Goal: Task Accomplishment & Management: Use online tool/utility

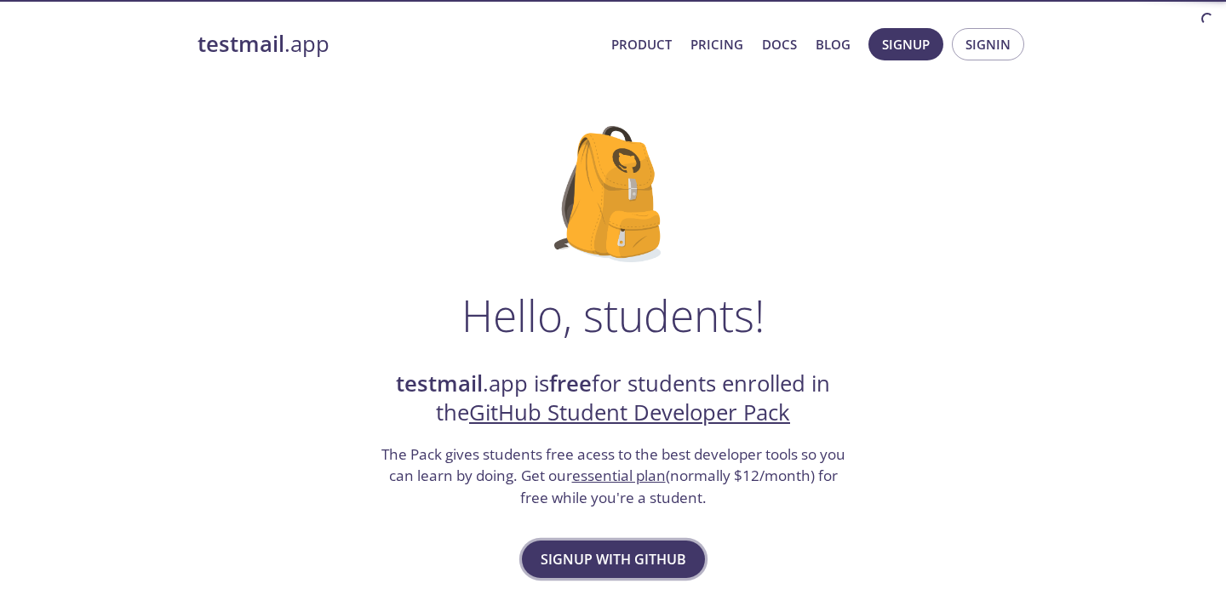
click at [626, 545] on button "Signup with GitHub" at bounding box center [613, 558] width 183 height 37
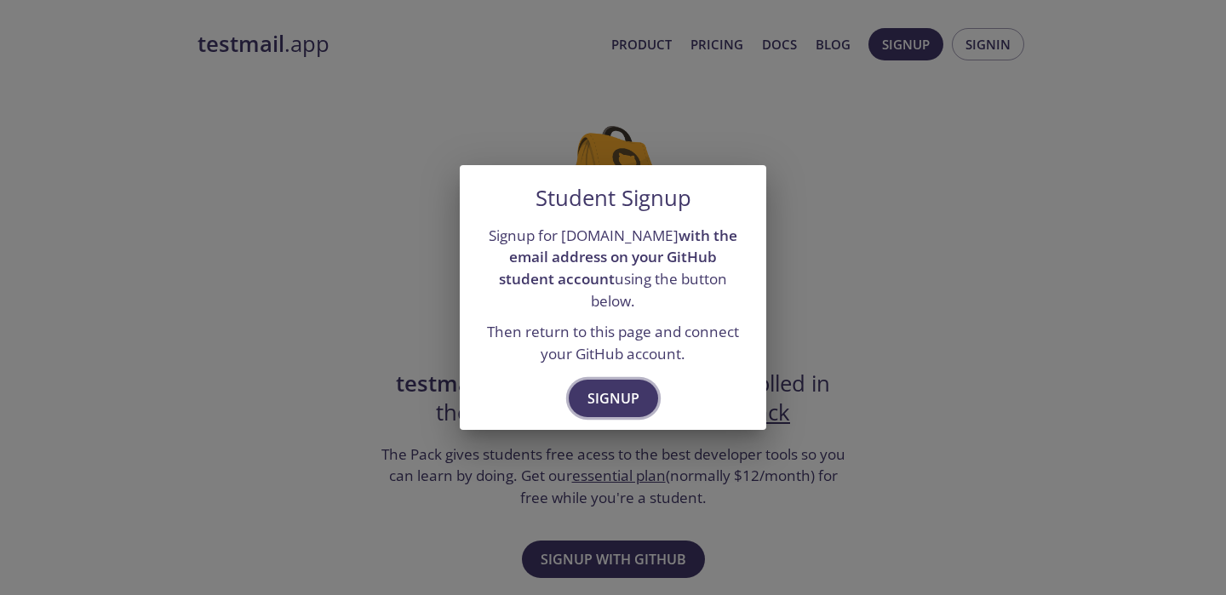
click at [605, 380] on button "Signup" at bounding box center [613, 398] width 89 height 37
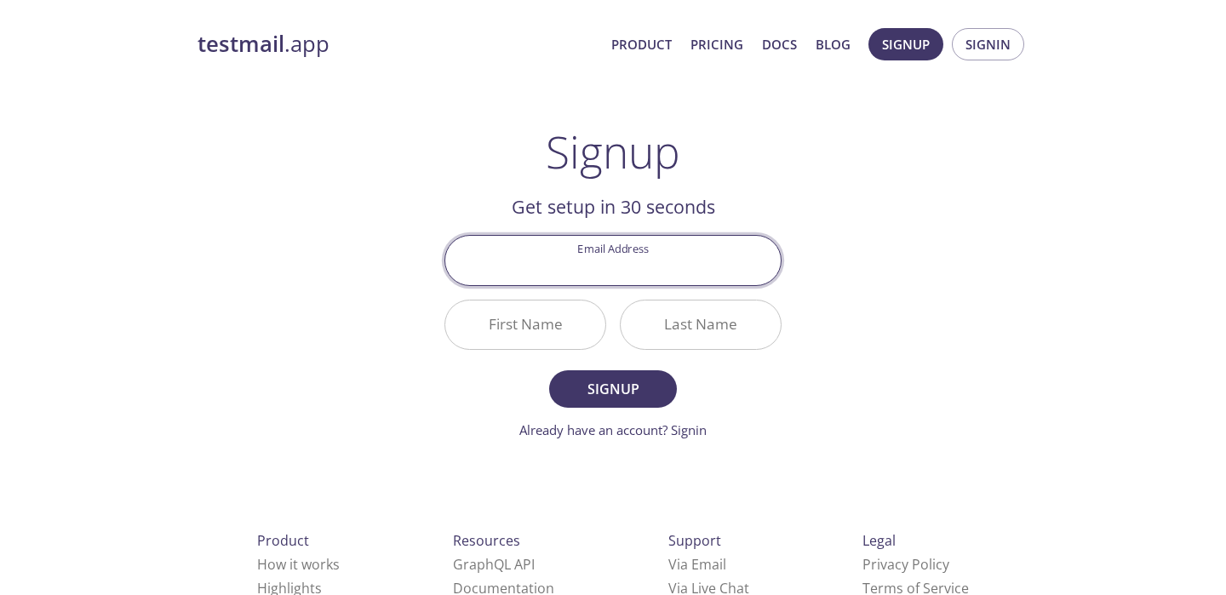
click at [626, 283] on input "Email Address" at bounding box center [612, 260] width 335 height 49
type input "ganarajukarthikvarma1635@gmail.com"
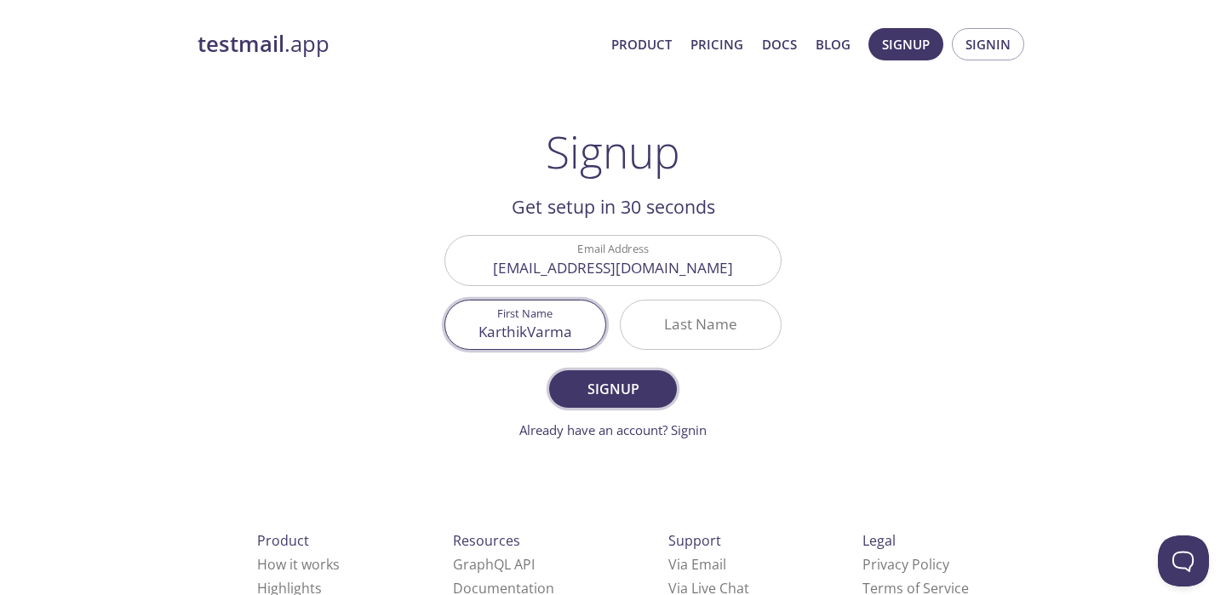
type input "KarthikVarma"
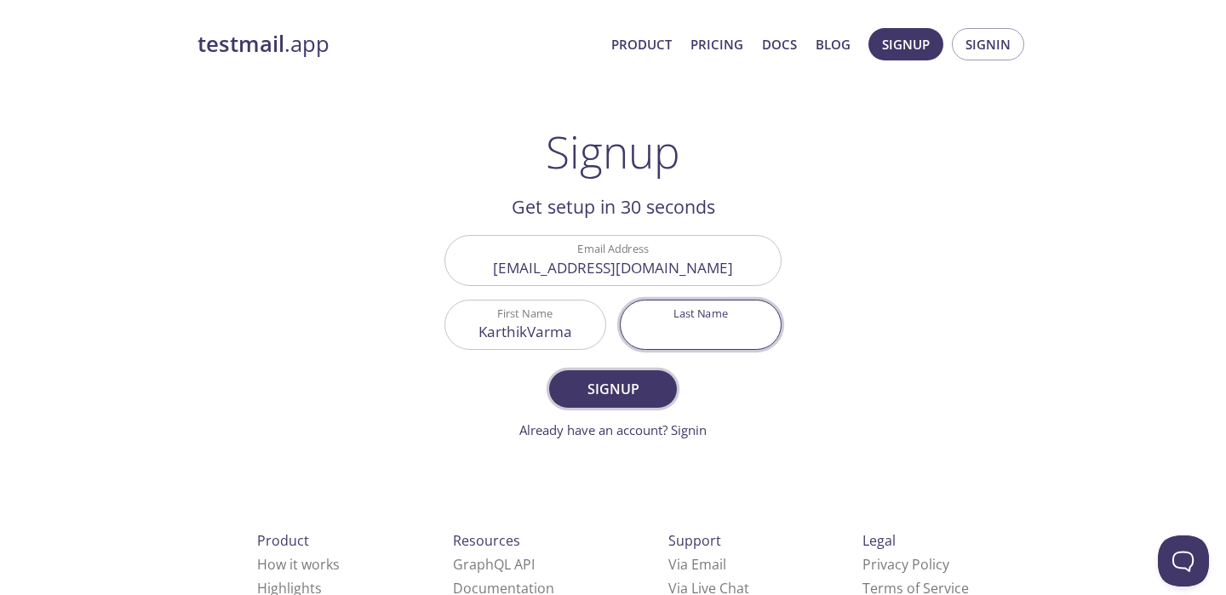
type input "g"
type input "Ganaraju"
click at [549, 370] on button "Signup" at bounding box center [613, 388] width 128 height 37
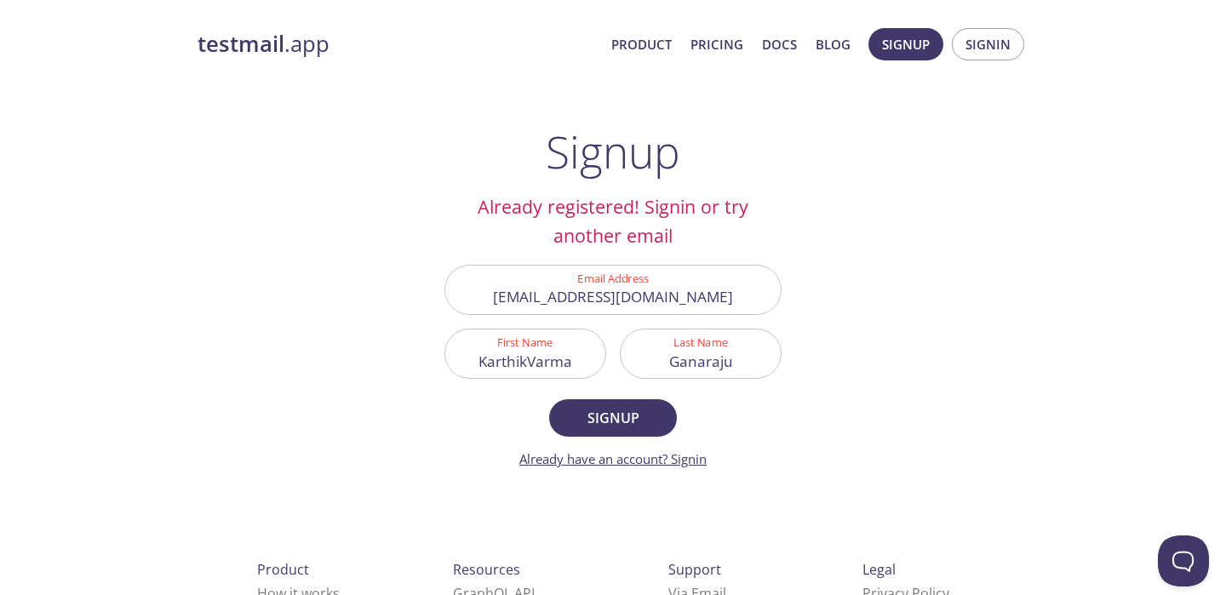
click at [677, 450] on link "Already have an account? Signin" at bounding box center [612, 458] width 187 height 17
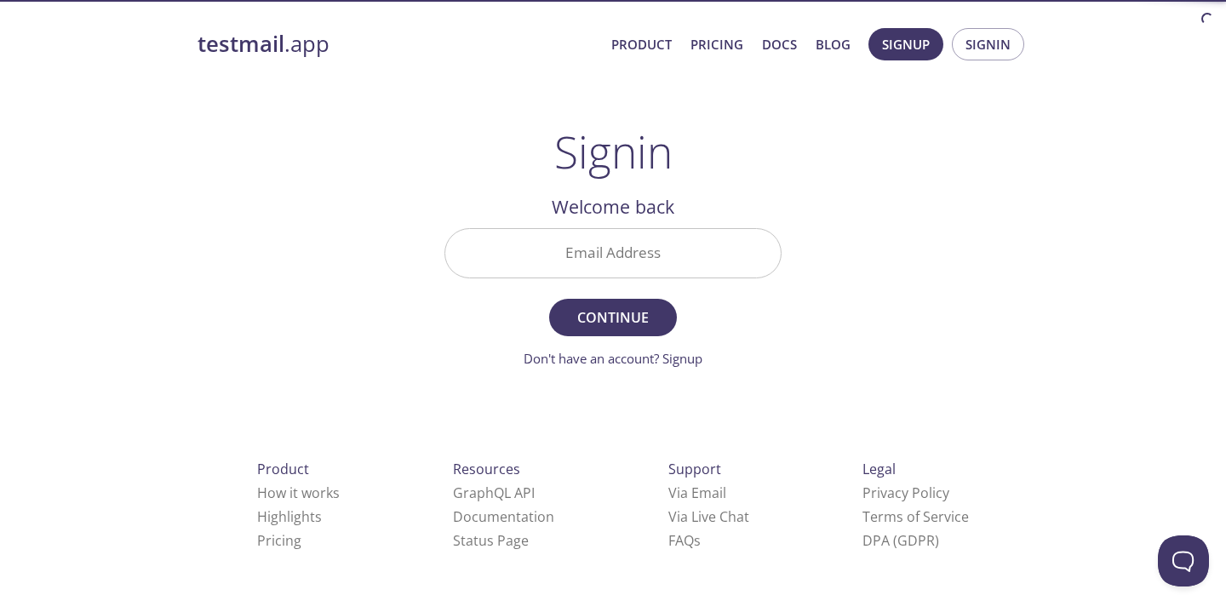
click at [639, 249] on input "Email Address" at bounding box center [612, 253] width 335 height 49
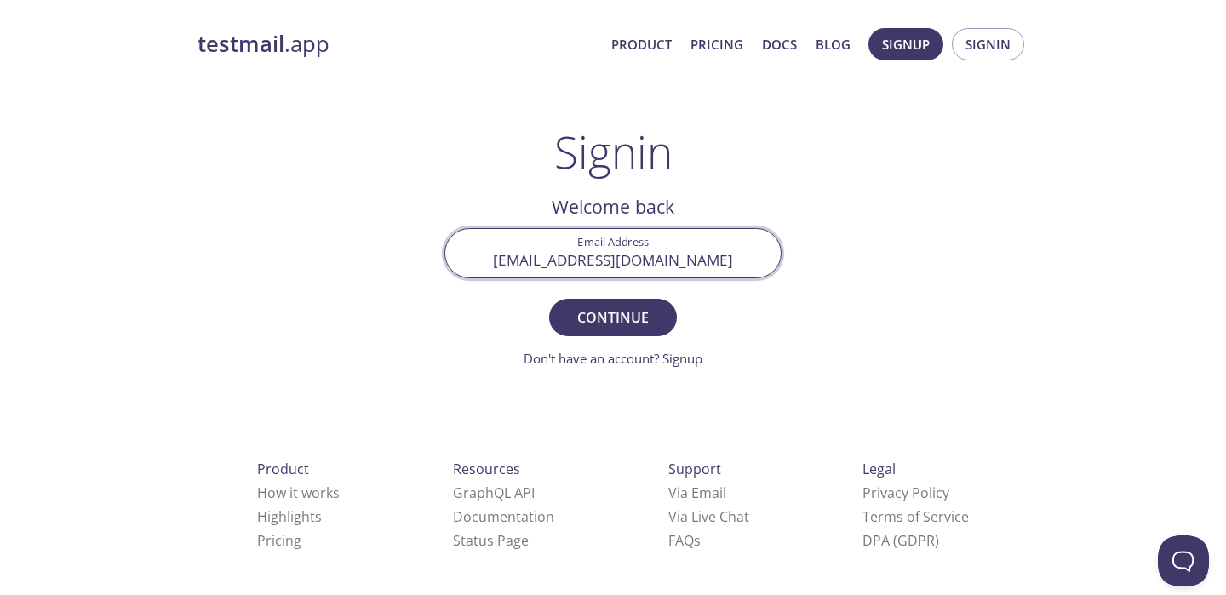
type input "ganarajukarthikvarma1635@gmail.com"
click at [549, 299] on button "Continue" at bounding box center [613, 317] width 128 height 37
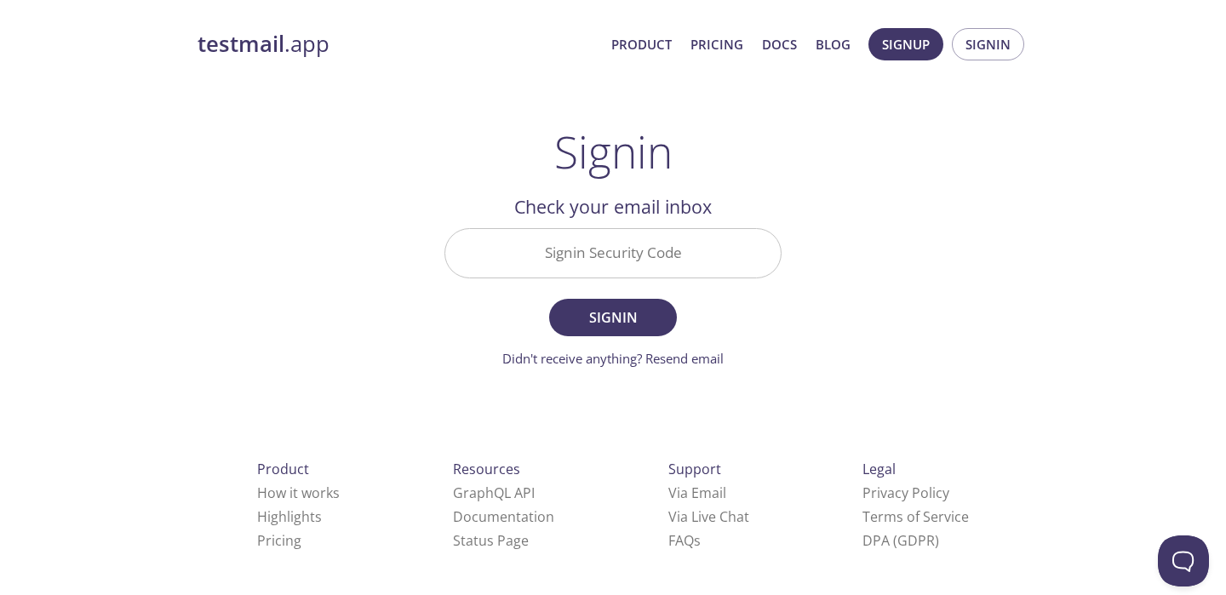
click at [617, 245] on input "Signin Security Code" at bounding box center [612, 253] width 335 height 49
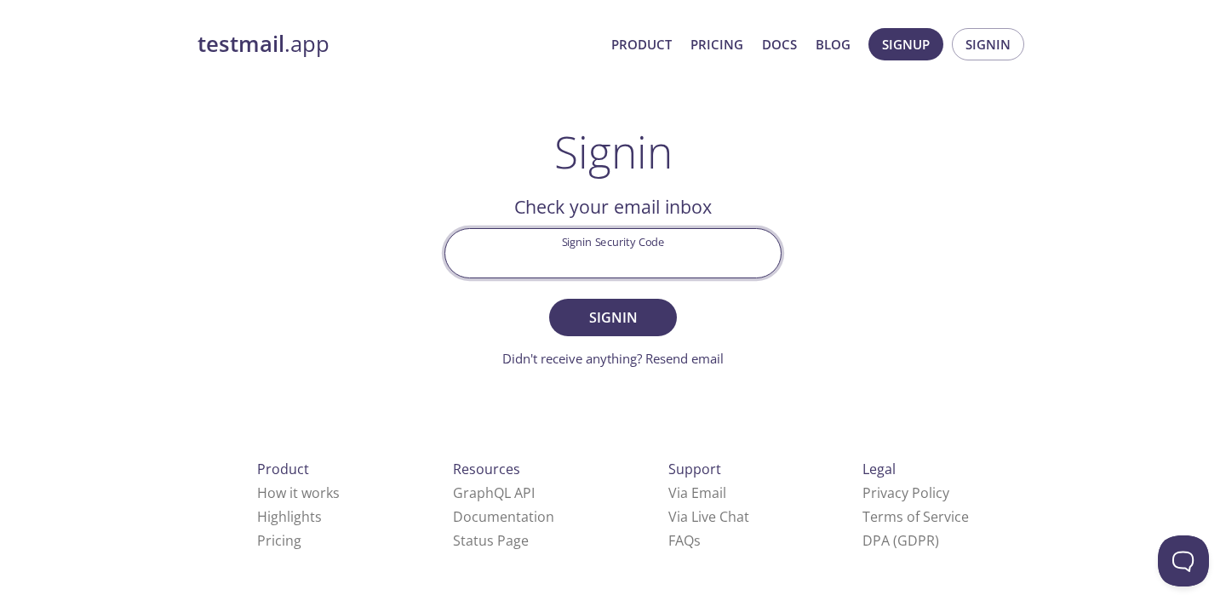
paste input "AFYNN5N"
type input "AFYNN5N"
click at [614, 317] on span "Signin" at bounding box center [613, 318] width 90 height 24
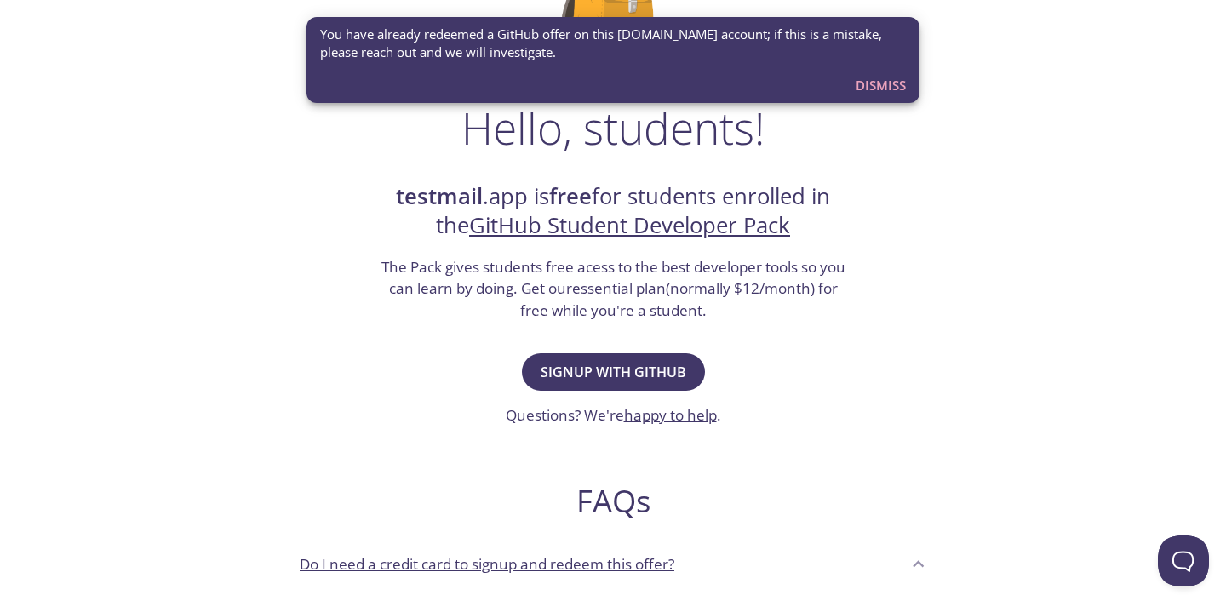
scroll to position [160, 0]
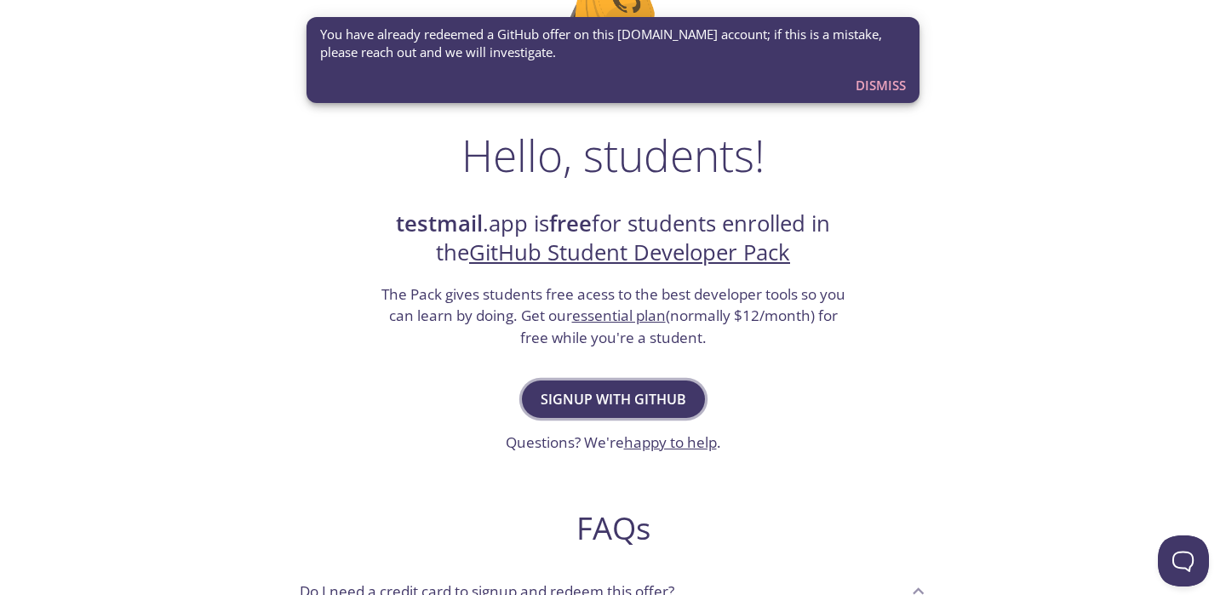
click at [652, 394] on span "Signup with GitHub" at bounding box center [613, 399] width 146 height 24
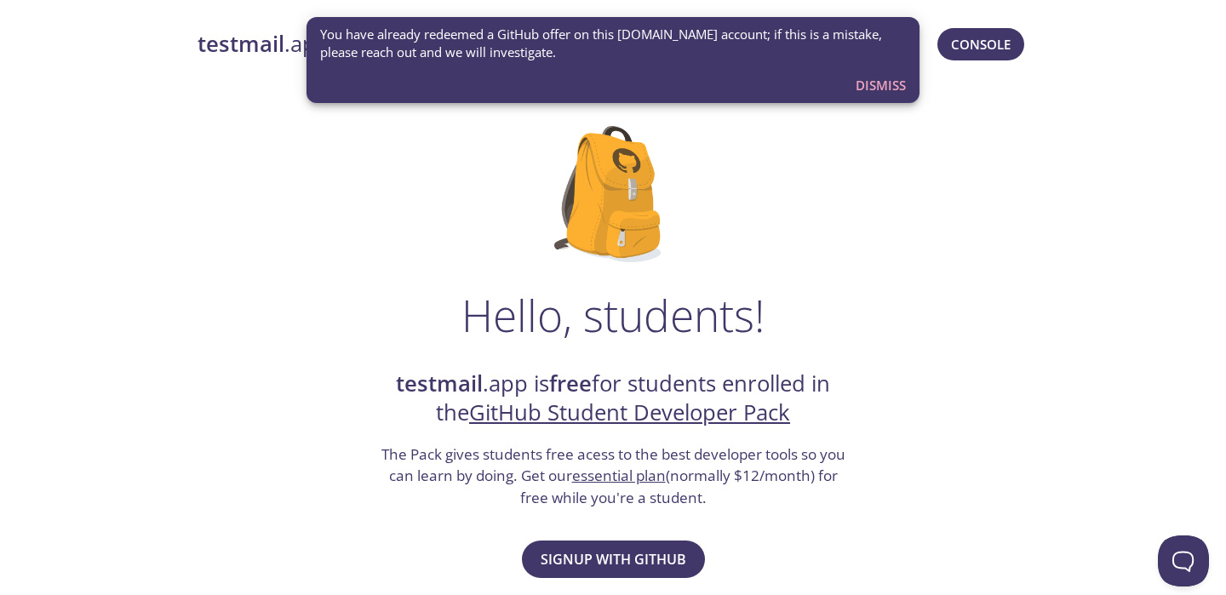
click at [890, 93] on span "Dismiss" at bounding box center [880, 85] width 50 height 22
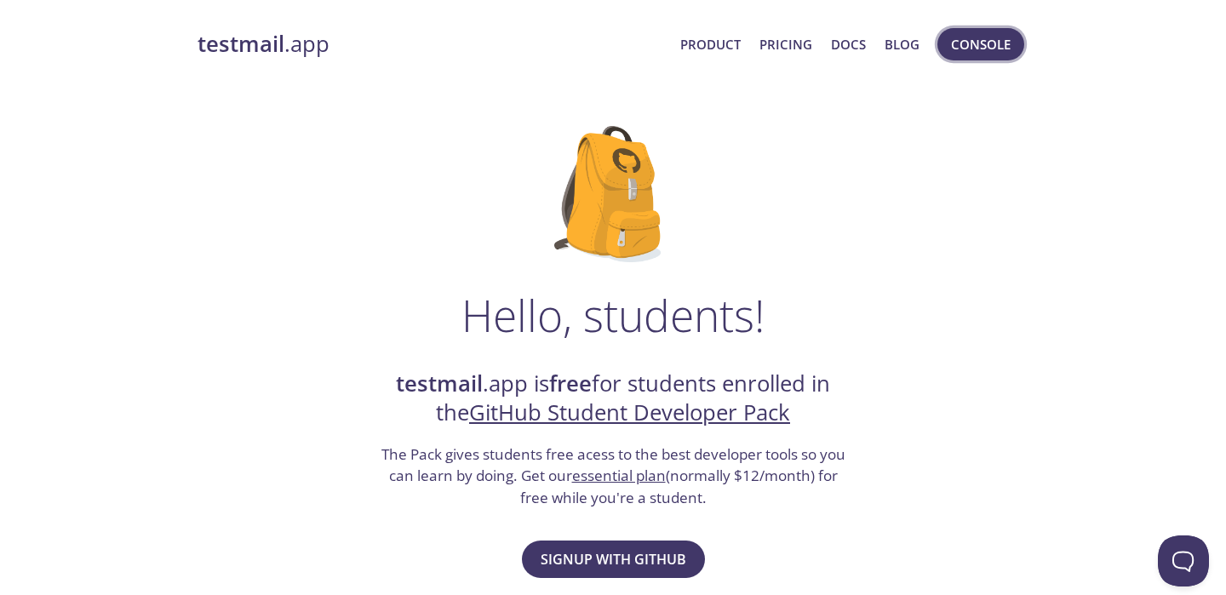
click at [966, 49] on span "Console" at bounding box center [981, 44] width 60 height 22
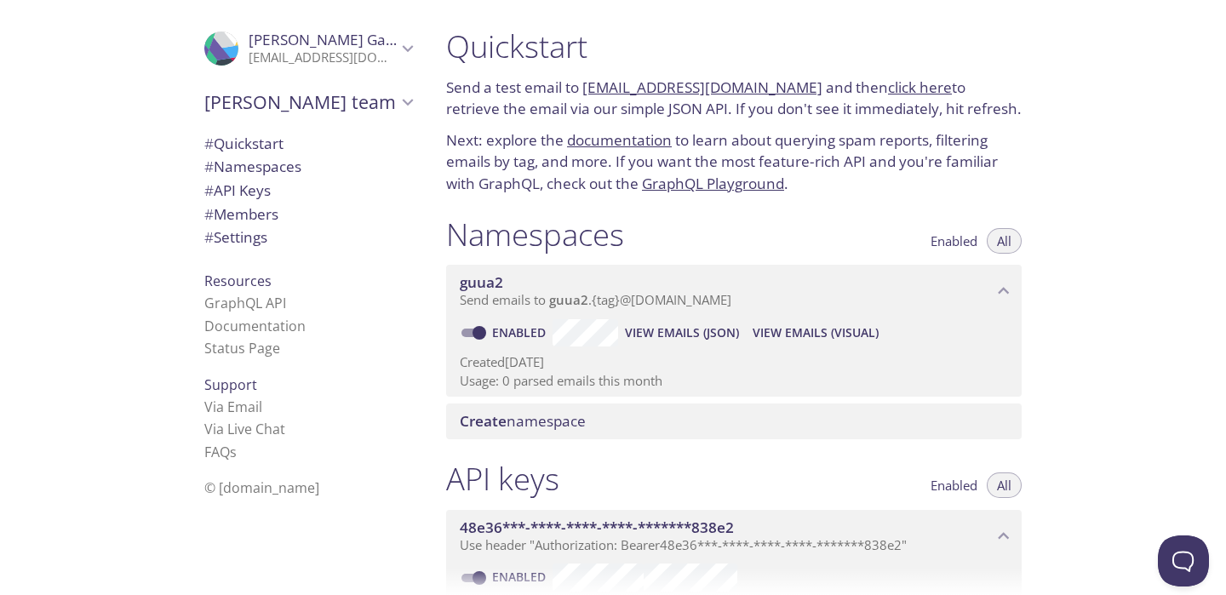
click at [678, 284] on span "guua2" at bounding box center [726, 282] width 533 height 19
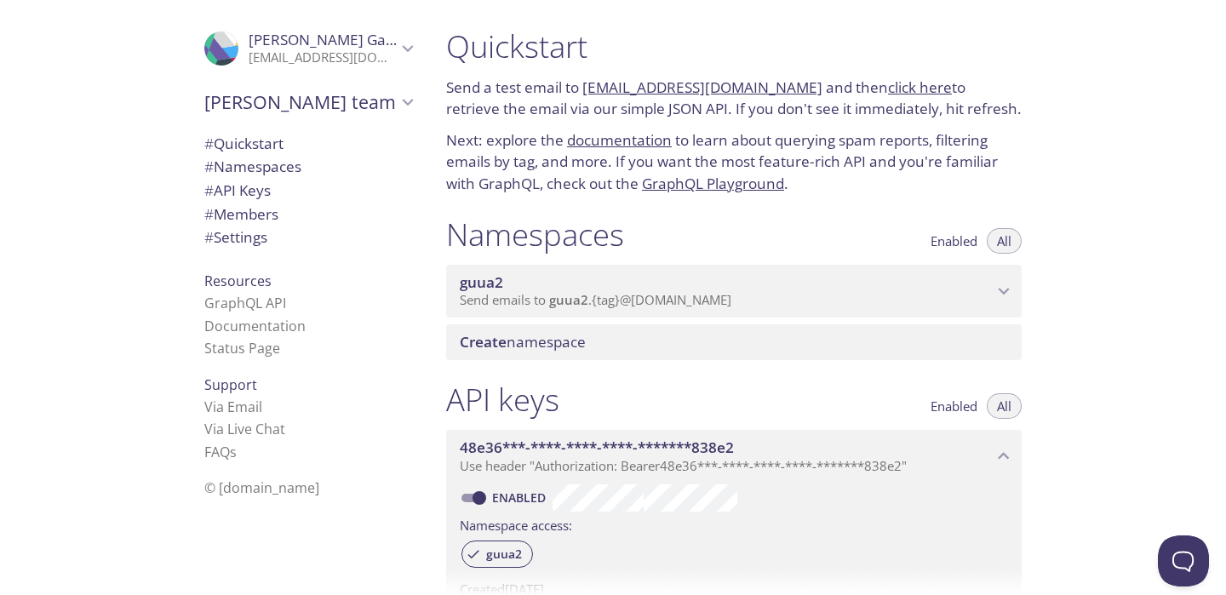
click at [678, 284] on span "guua2" at bounding box center [726, 282] width 533 height 19
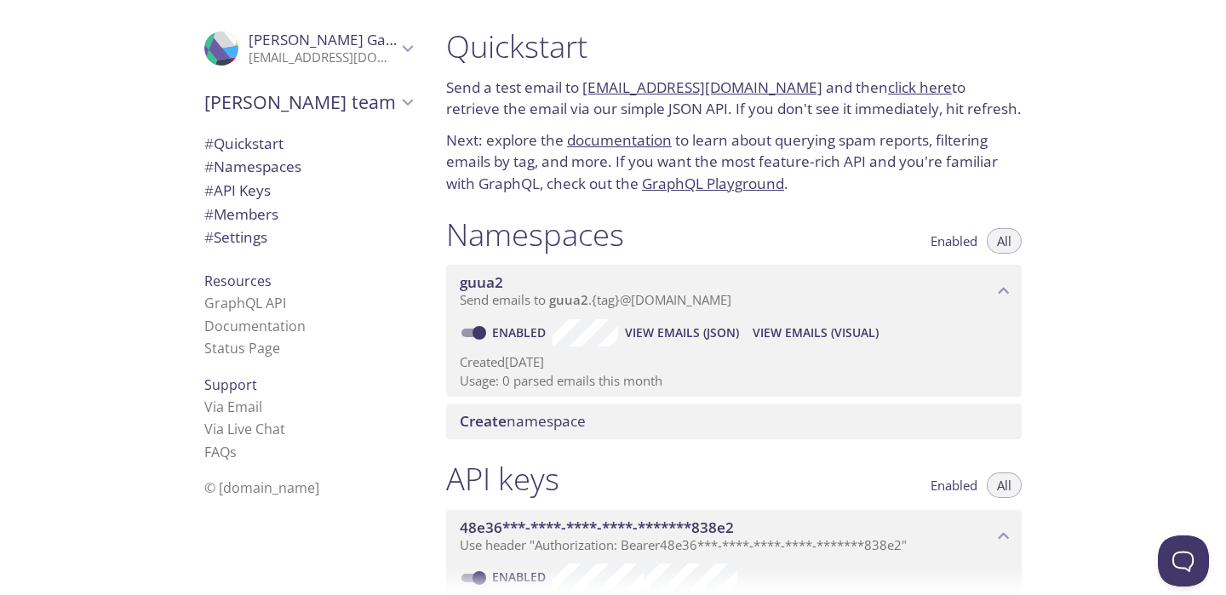
click at [695, 341] on span "View Emails (JSON)" at bounding box center [682, 333] width 114 height 20
click at [792, 336] on span "View Emails (Visual)" at bounding box center [815, 333] width 126 height 20
click at [499, 293] on span "Send emails to guua2 . {tag} @inbox.testmail.app" at bounding box center [596, 299] width 272 height 17
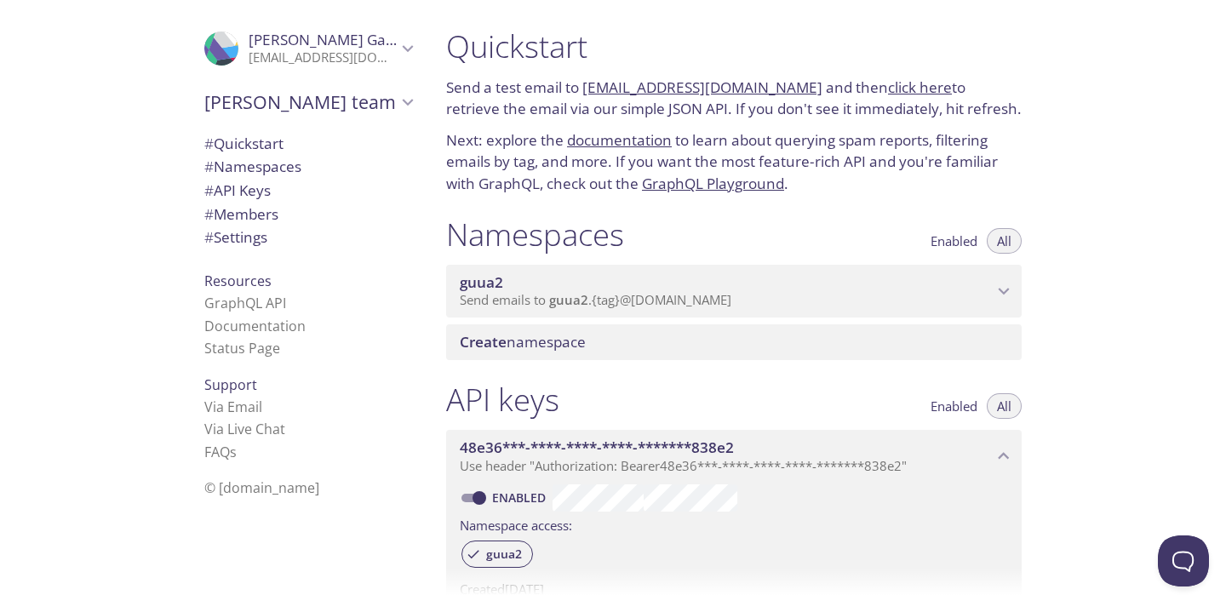
click at [499, 293] on span "Send emails to guua2 . {tag} @inbox.testmail.app" at bounding box center [596, 299] width 272 height 17
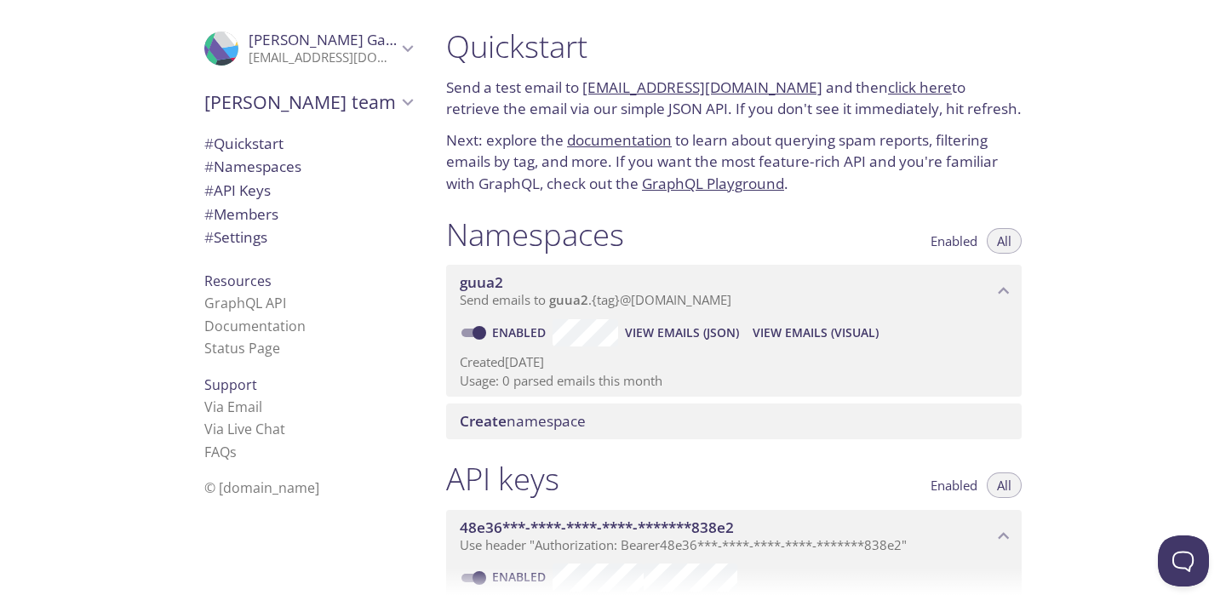
click at [510, 418] on span "Create namespace" at bounding box center [523, 421] width 126 height 20
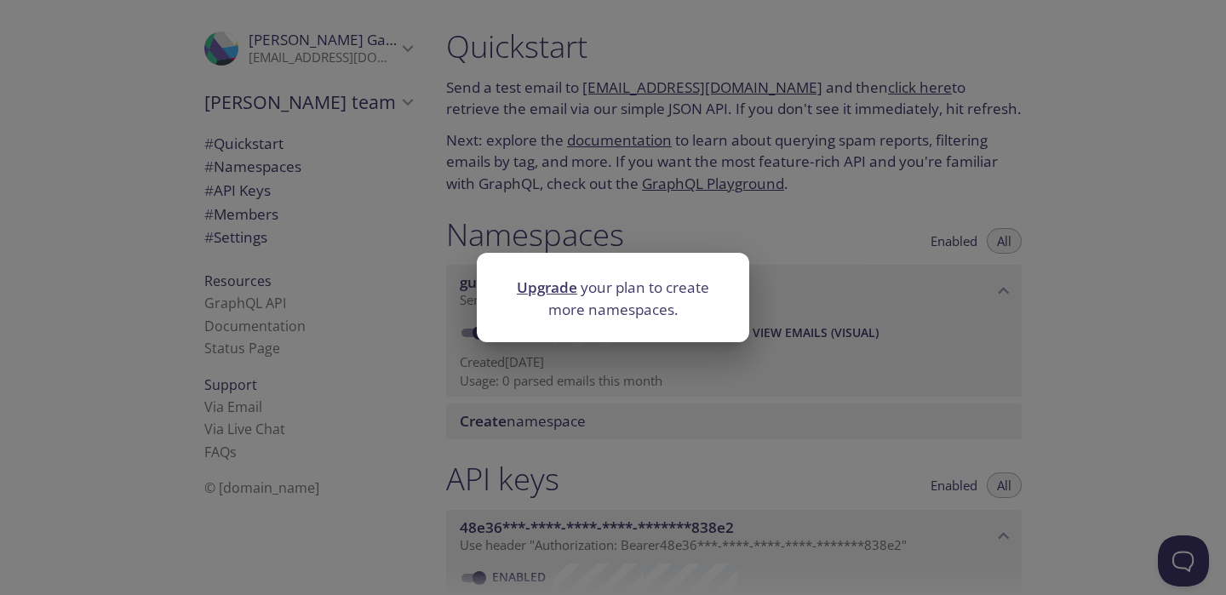
click at [996, 353] on div "Upgrade your plan to create more namespaces." at bounding box center [613, 297] width 1226 height 595
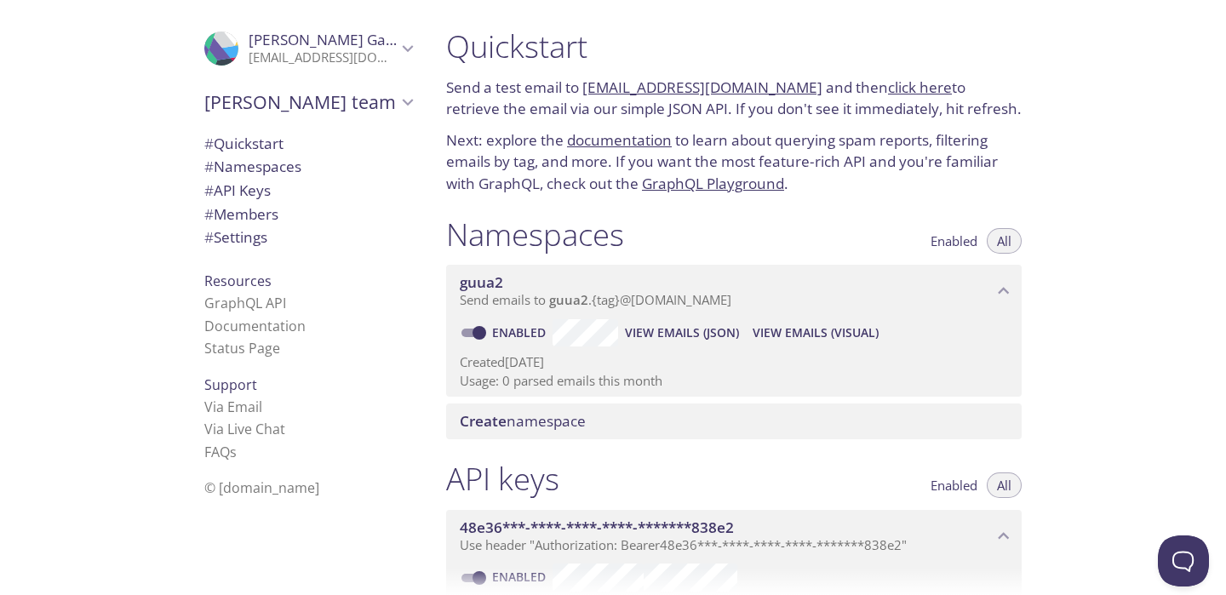
click at [313, 135] on span "# Quickstart" at bounding box center [308, 144] width 208 height 22
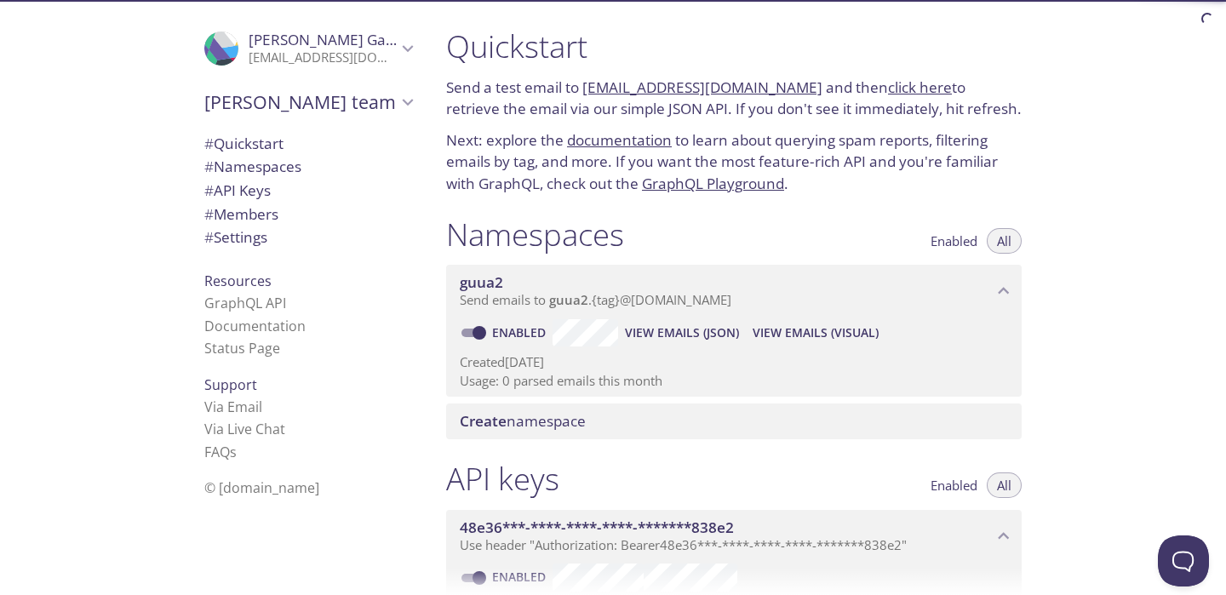
click at [296, 168] on span "# Namespaces" at bounding box center [252, 167] width 97 height 20
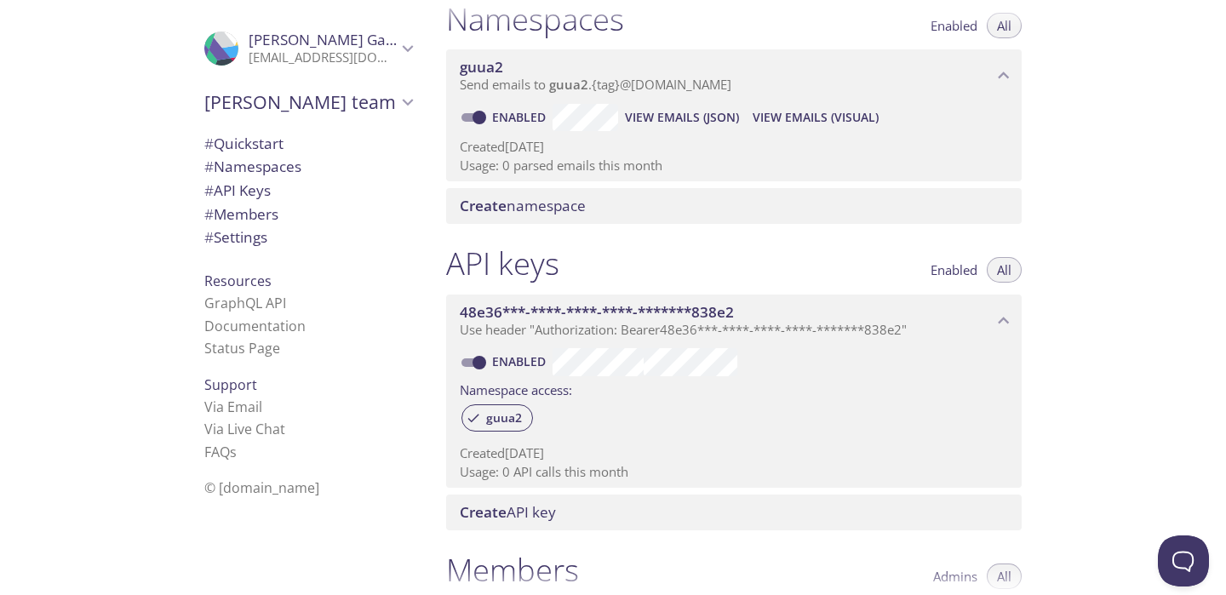
click at [296, 132] on div "# Quickstart" at bounding box center [308, 144] width 235 height 24
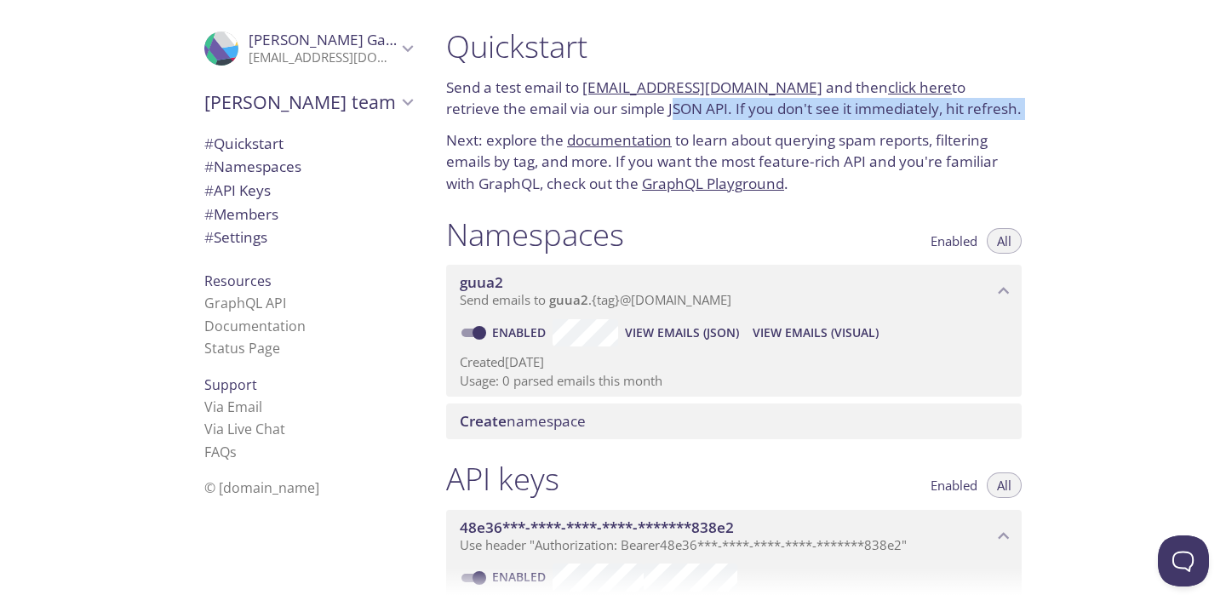
drag, startPoint x: 611, startPoint y: 105, endPoint x: 910, endPoint y: 126, distance: 299.5
click at [910, 126] on div "Quickstart Send a test email to guua2.test@inbox.testmail.app and then click he…" at bounding box center [733, 111] width 603 height 188
click at [933, 105] on p "Send a test email to guua2.test@inbox.testmail.app and then click here to retri…" at bounding box center [733, 98] width 575 height 43
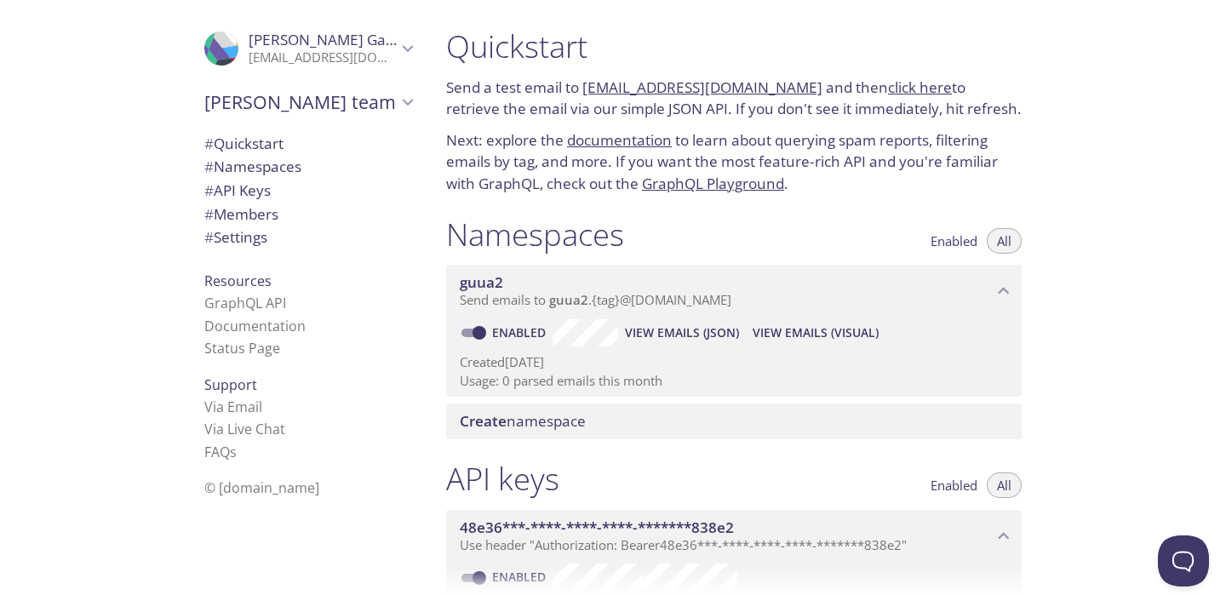
click at [933, 105] on p "Send a test email to guua2.test@inbox.testmail.app and then click here to retri…" at bounding box center [733, 98] width 575 height 43
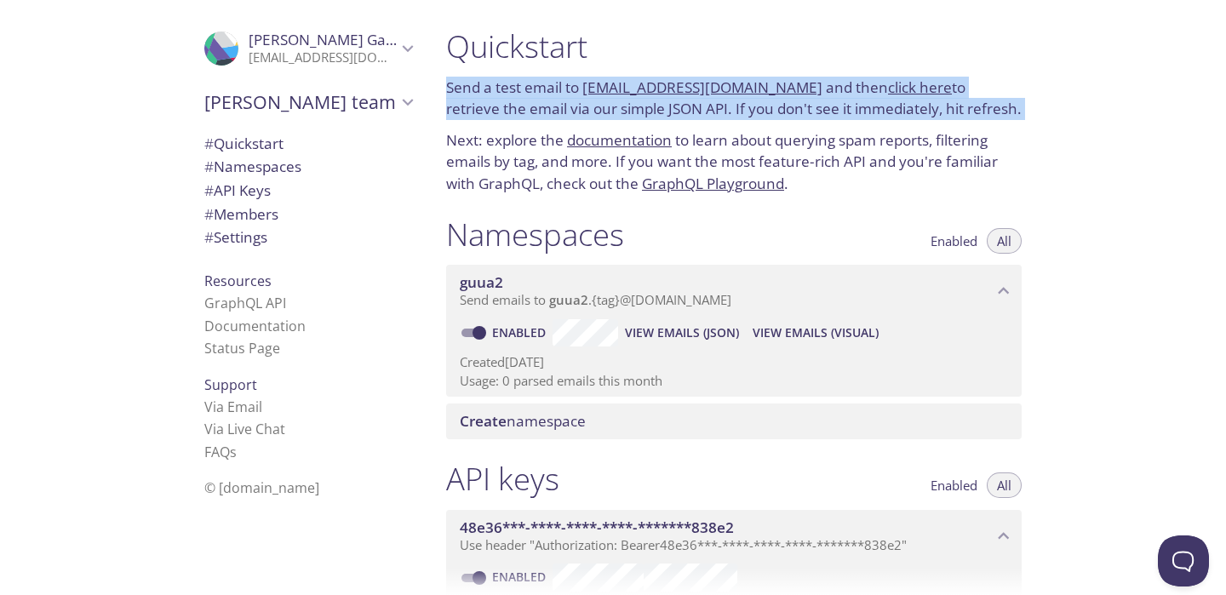
click at [933, 105] on p "Send a test email to guua2.test@inbox.testmail.app and then click here to retri…" at bounding box center [733, 98] width 575 height 43
click at [969, 115] on p "Send a test email to guua2.test@inbox.testmail.app and then click here to retri…" at bounding box center [733, 98] width 575 height 43
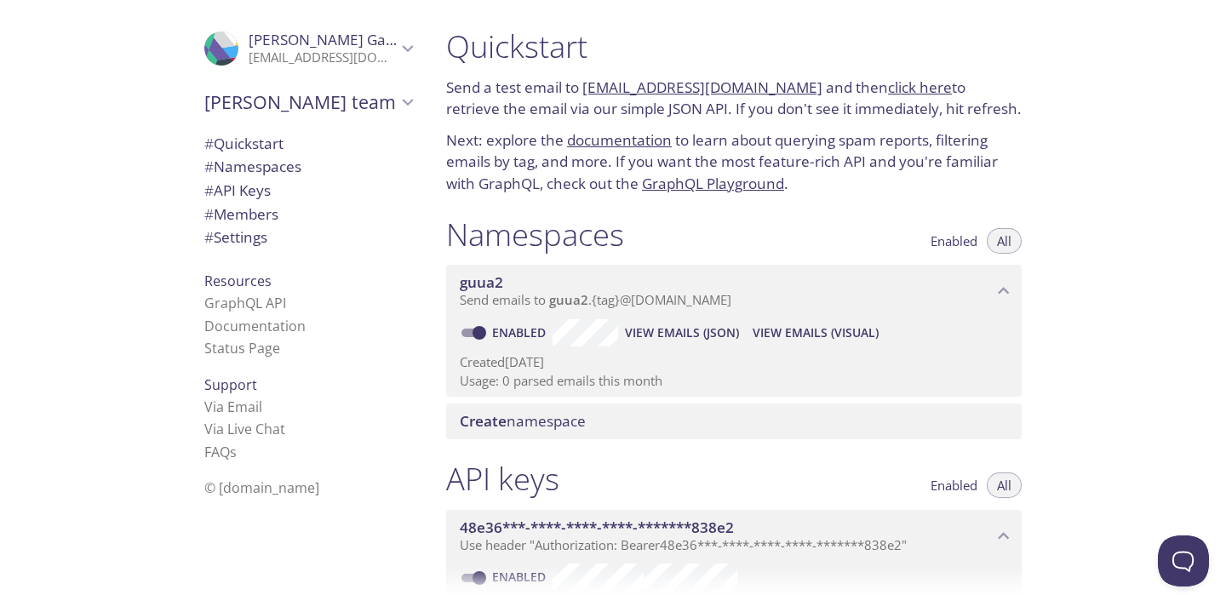
click at [969, 115] on p "Send a test email to guua2.test@inbox.testmail.app and then click here to retri…" at bounding box center [733, 98] width 575 height 43
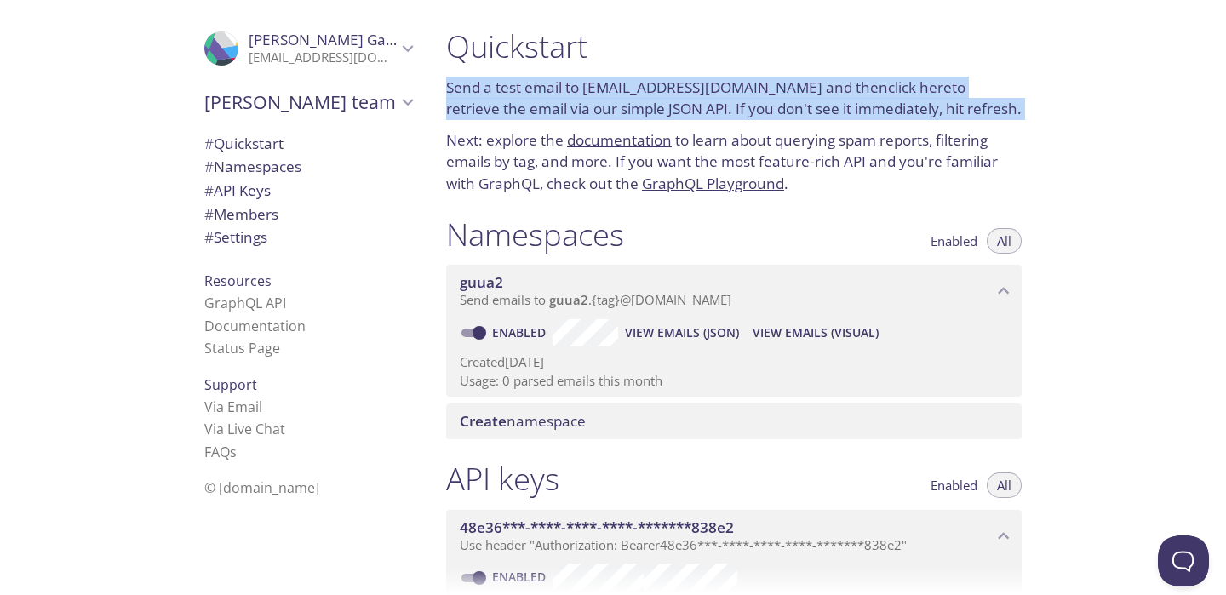
click at [990, 123] on div "Quickstart Send a test email to guua2.test@inbox.testmail.app and then click he…" at bounding box center [733, 111] width 603 height 188
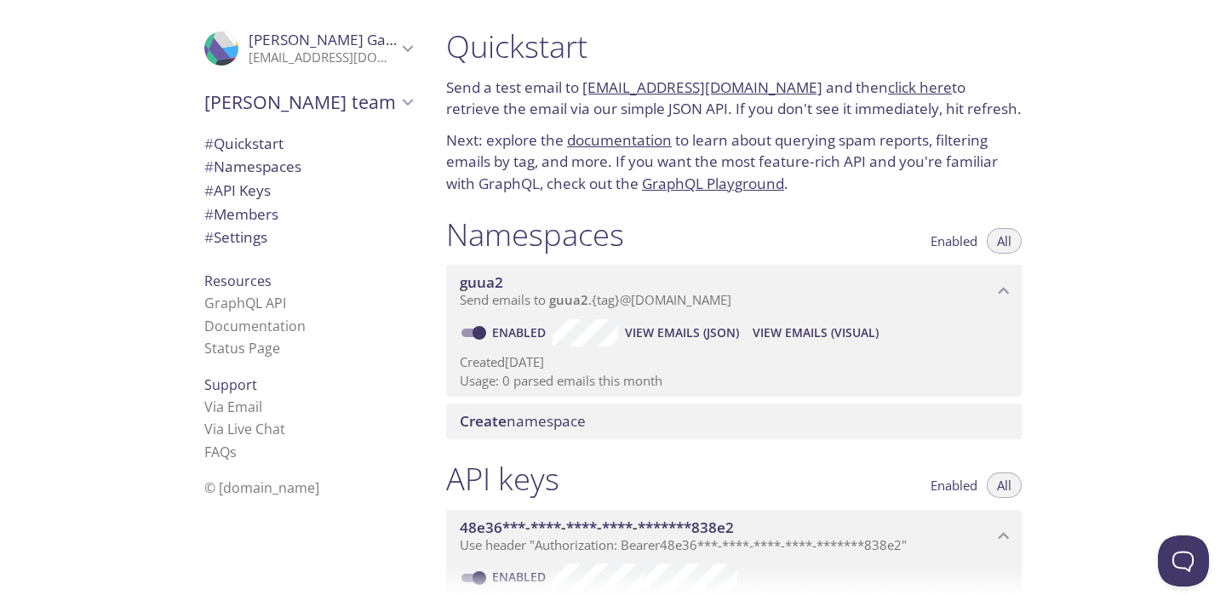
scroll to position [615, 0]
